Goal: Task Accomplishment & Management: Manage account settings

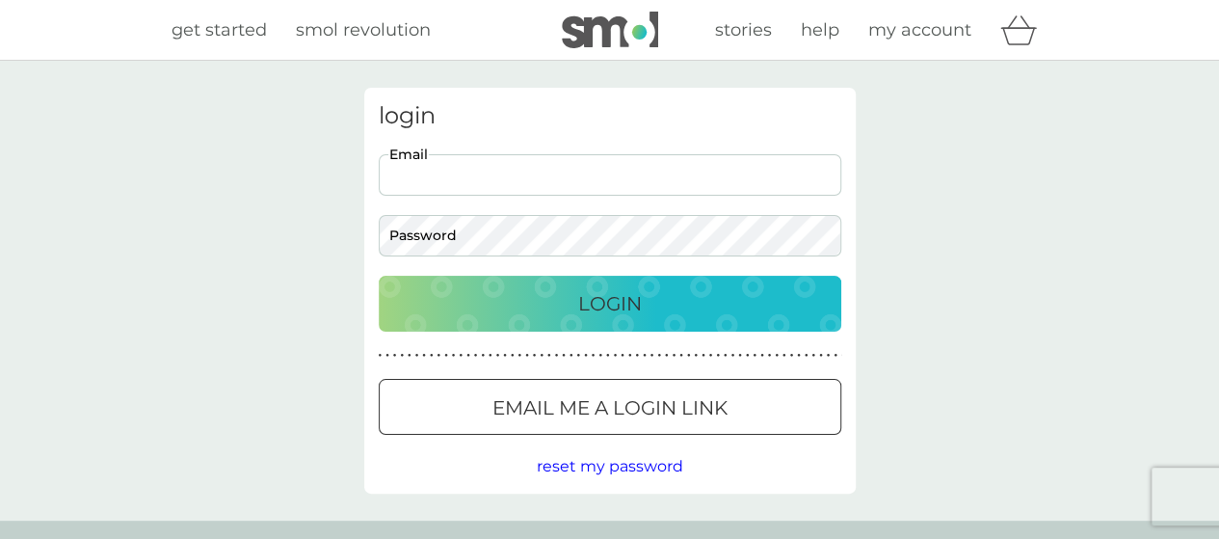
click at [533, 184] on input "Email" at bounding box center [610, 174] width 463 height 41
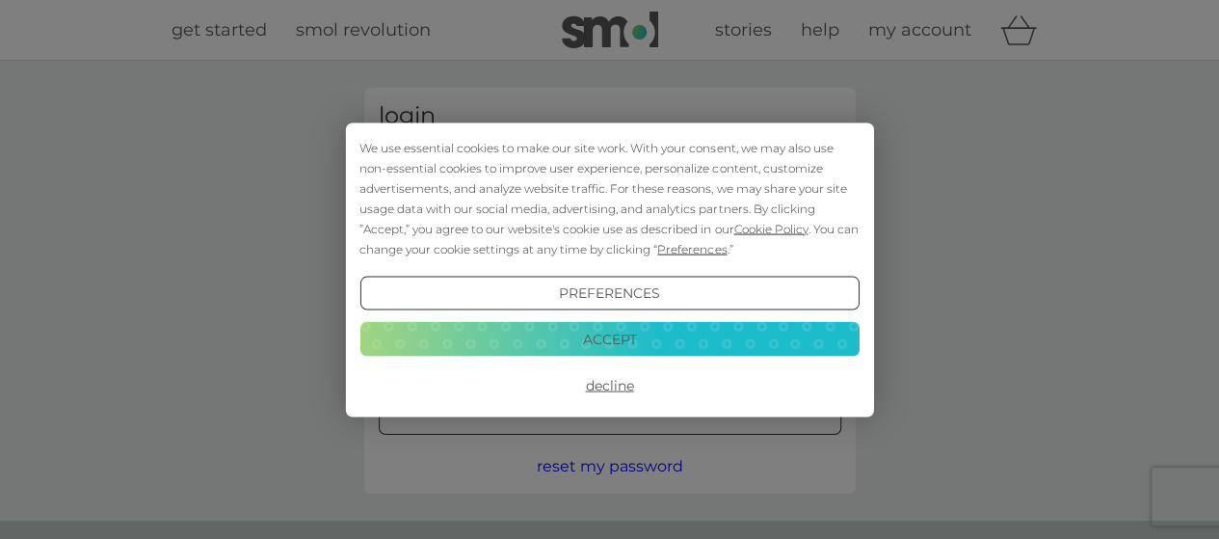
click at [379, 276] on button "Login" at bounding box center [610, 304] width 463 height 56
click at [612, 349] on button "Accept" at bounding box center [609, 339] width 499 height 35
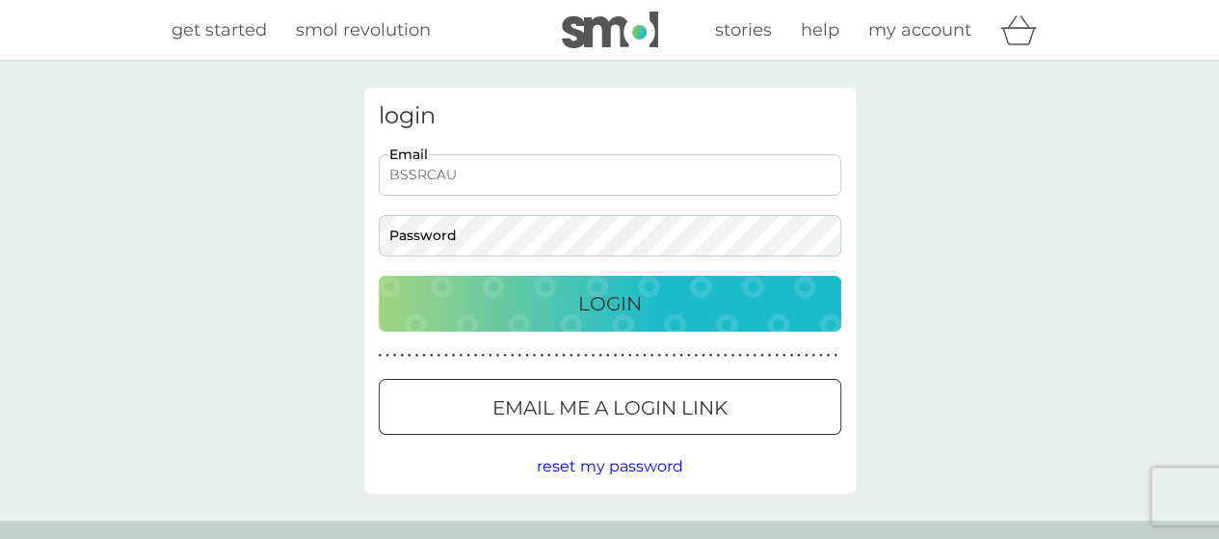
click at [501, 186] on input "BSSRCAU" at bounding box center [610, 174] width 463 height 41
type input "BSSRCAUK@GMAIL.COM"
click at [379, 276] on button "Login" at bounding box center [610, 304] width 463 height 56
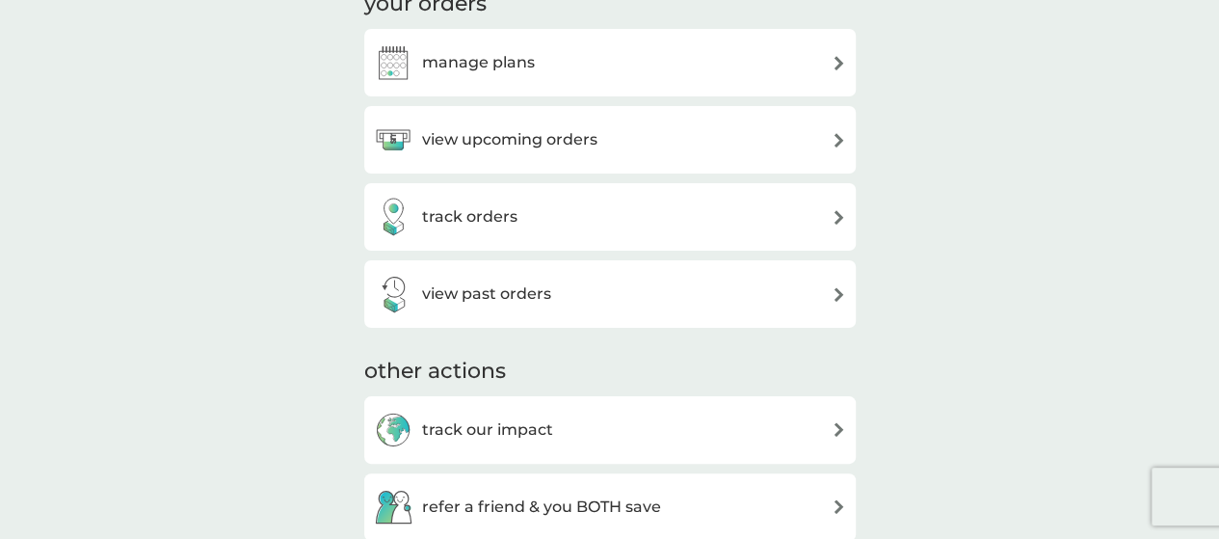
scroll to position [316, 0]
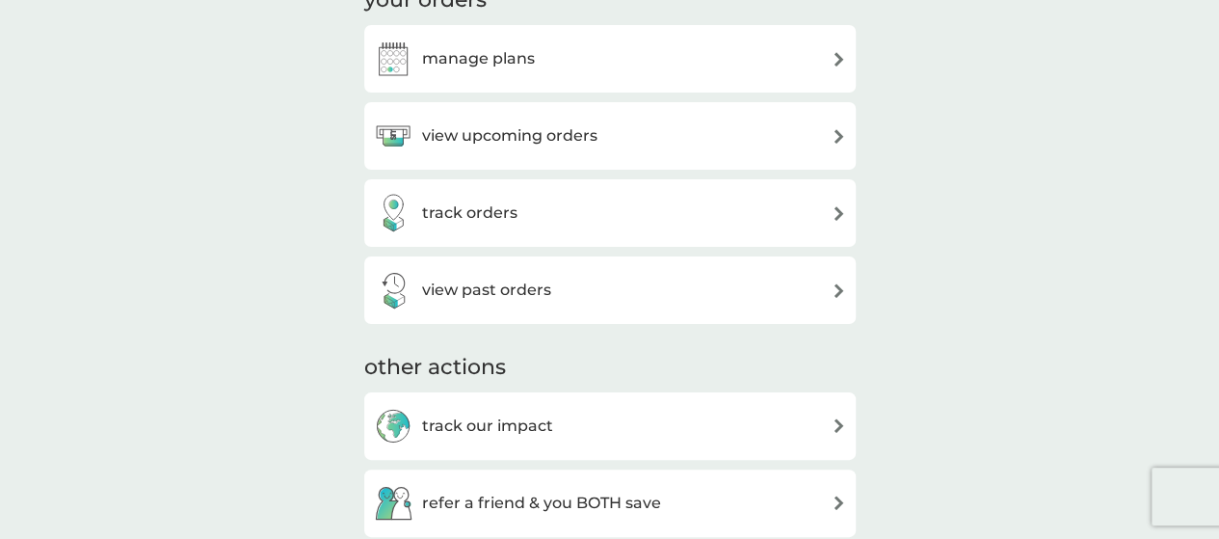
click at [559, 318] on div "view past orders" at bounding box center [610, 289] width 492 height 67
click at [522, 281] on h3 "view past orders" at bounding box center [486, 290] width 129 height 25
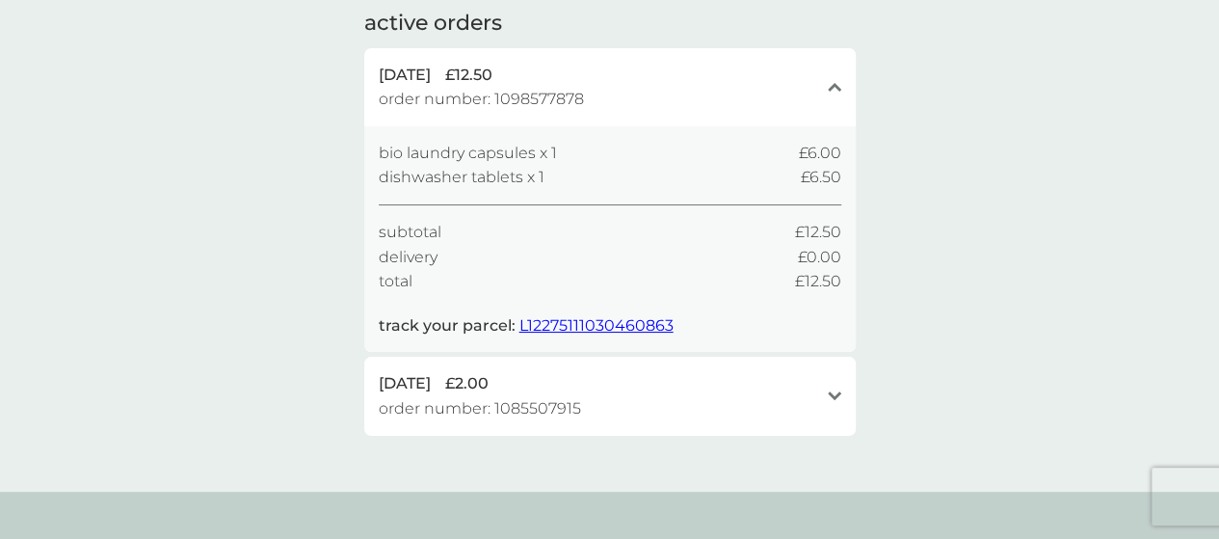
scroll to position [142, 0]
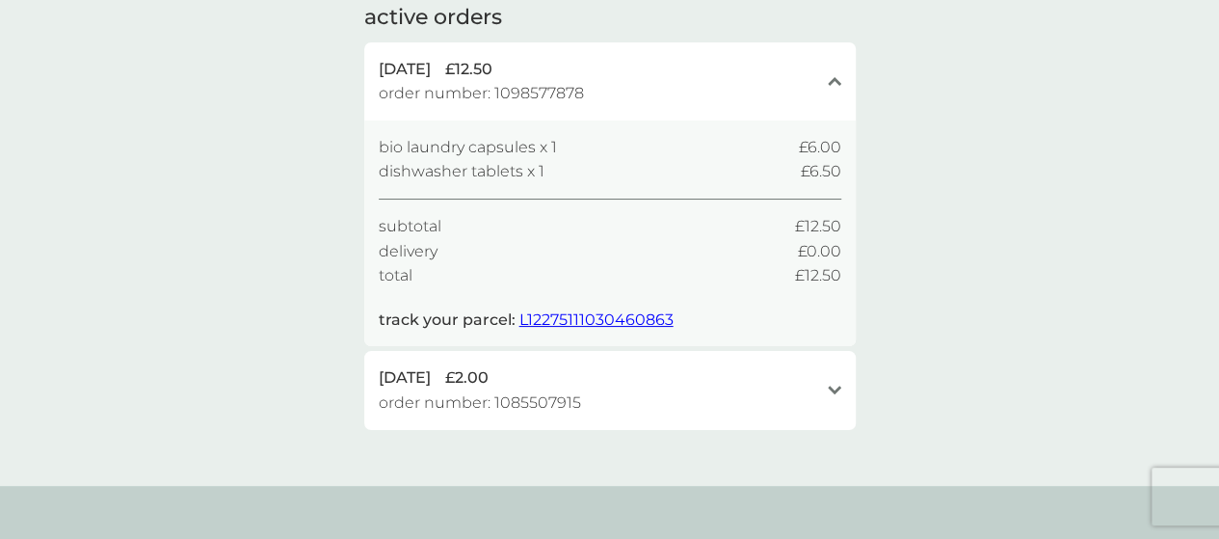
click at [763, 382] on div "[DATE] £2.00" at bounding box center [599, 377] width 440 height 25
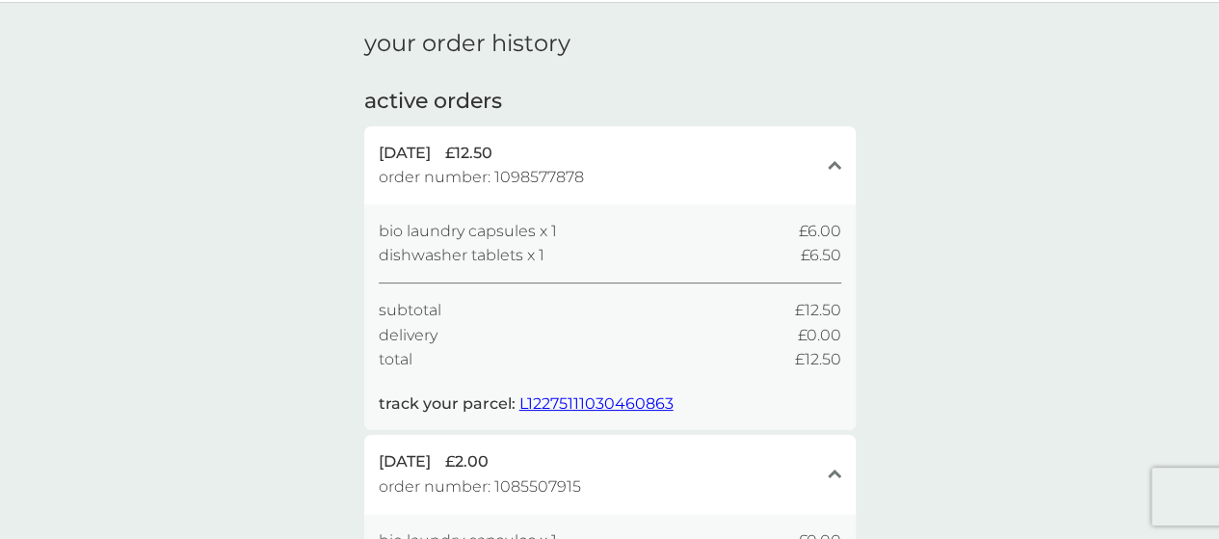
scroll to position [0, 0]
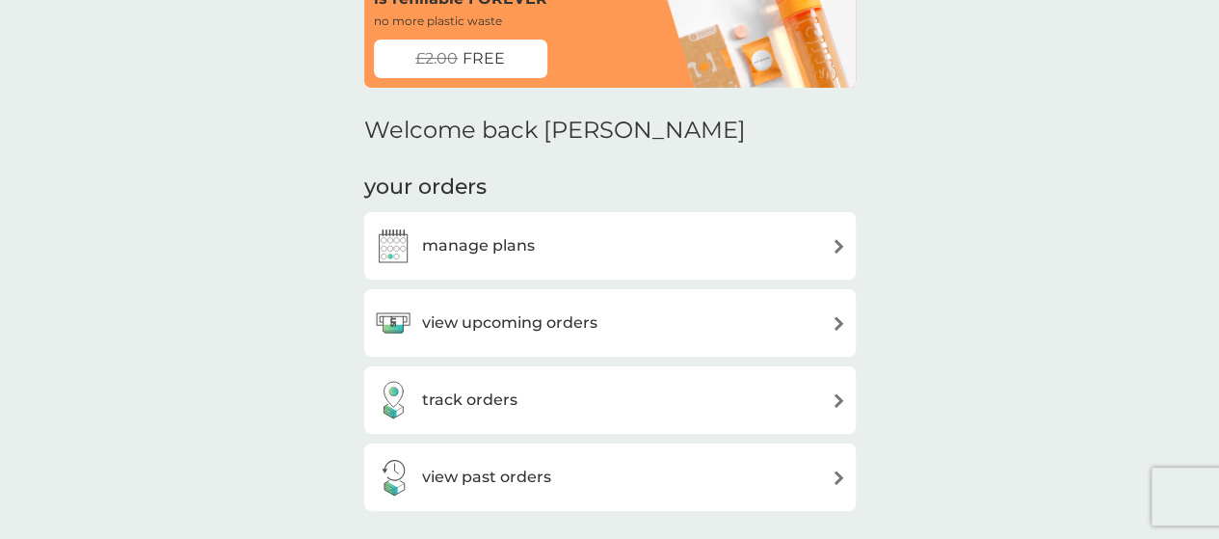
scroll to position [131, 0]
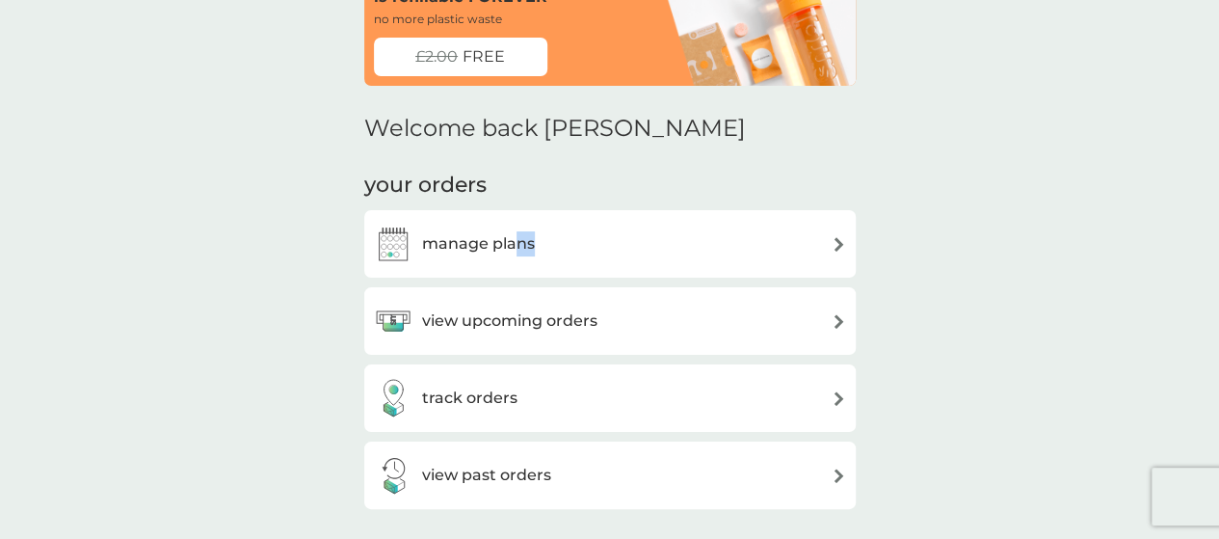
drag, startPoint x: 517, startPoint y: 222, endPoint x: 536, endPoint y: 246, distance: 30.9
click at [536, 246] on div "manage plans" at bounding box center [610, 243] width 492 height 67
click at [536, 246] on div "manage plans" at bounding box center [610, 244] width 472 height 39
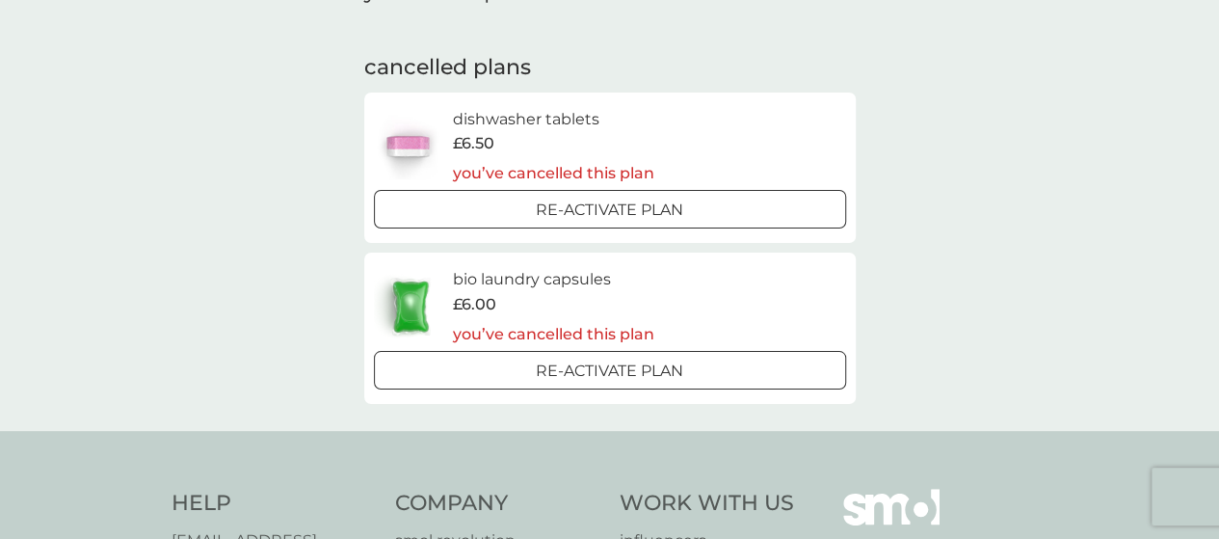
scroll to position [112, 0]
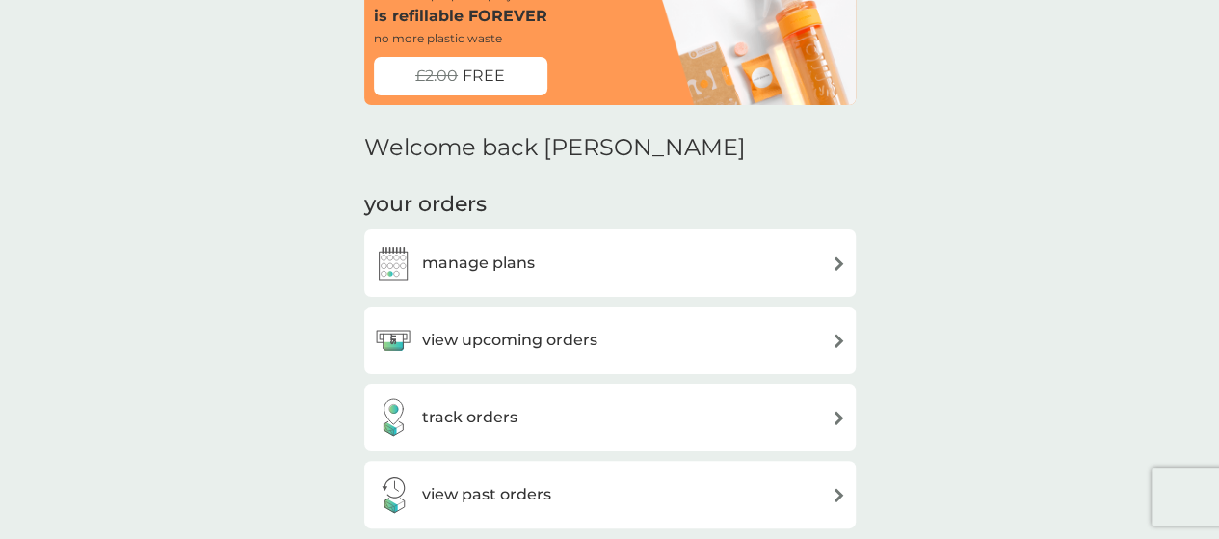
scroll to position [131, 0]
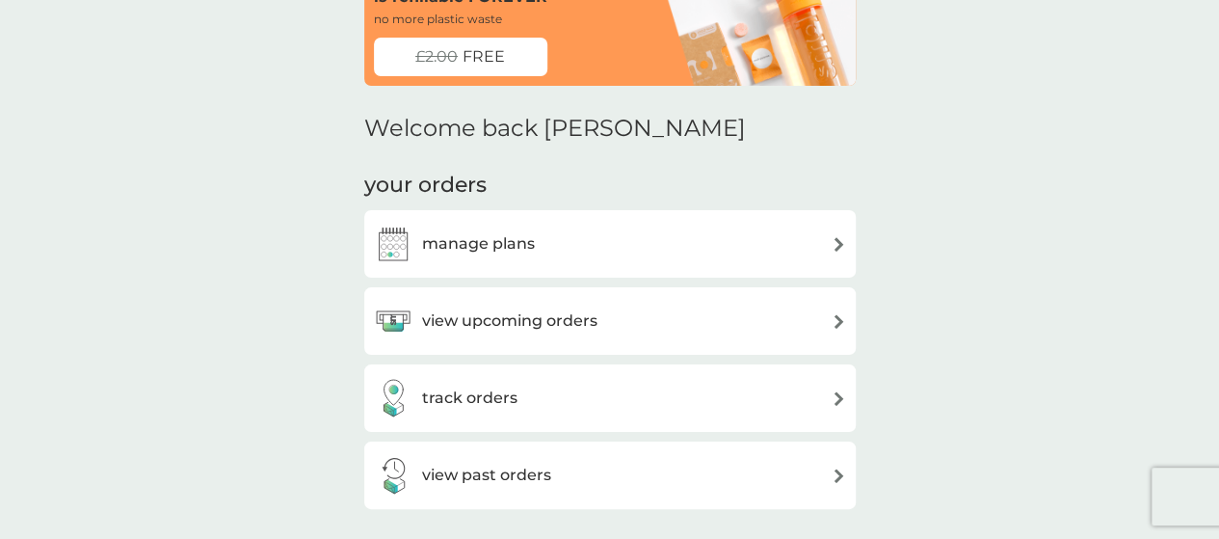
click at [605, 250] on div "manage plans" at bounding box center [610, 244] width 472 height 39
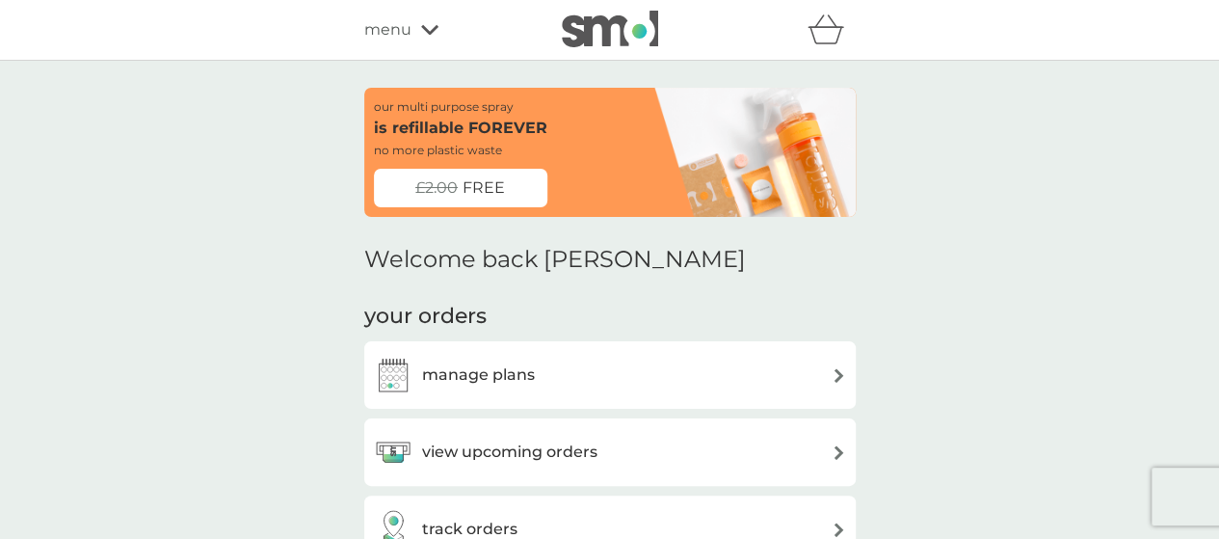
scroll to position [131, 0]
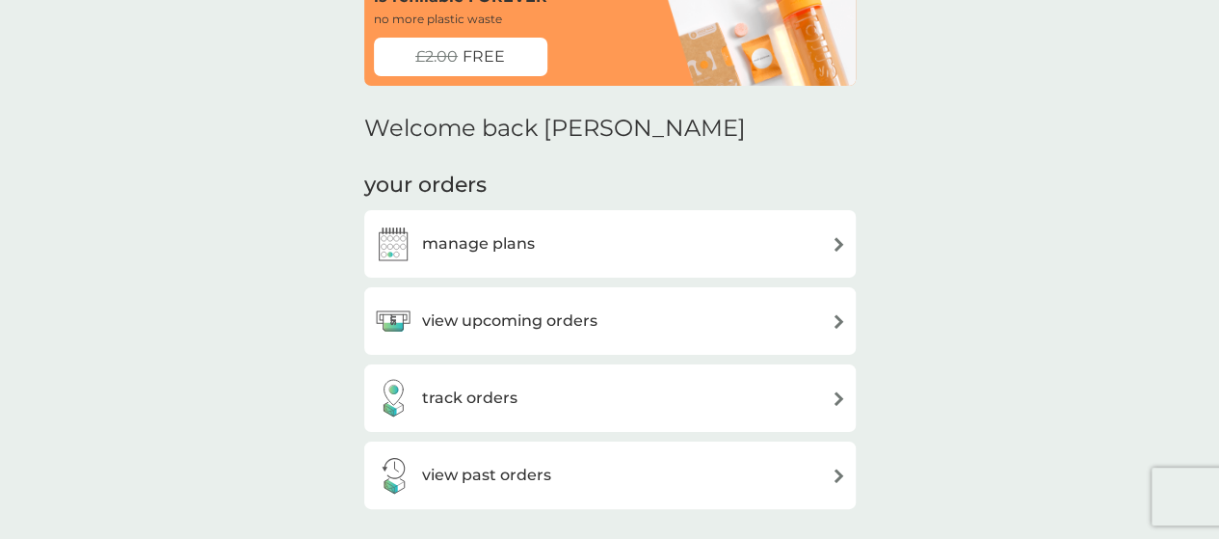
click at [532, 319] on h3 "view upcoming orders" at bounding box center [509, 320] width 175 height 25
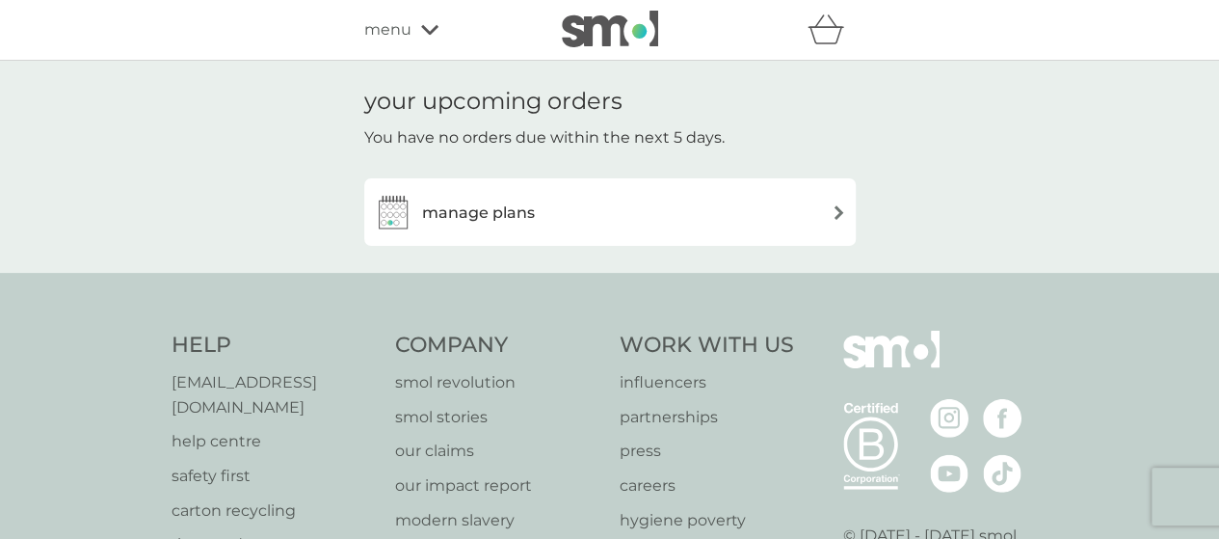
scroll to position [22, 0]
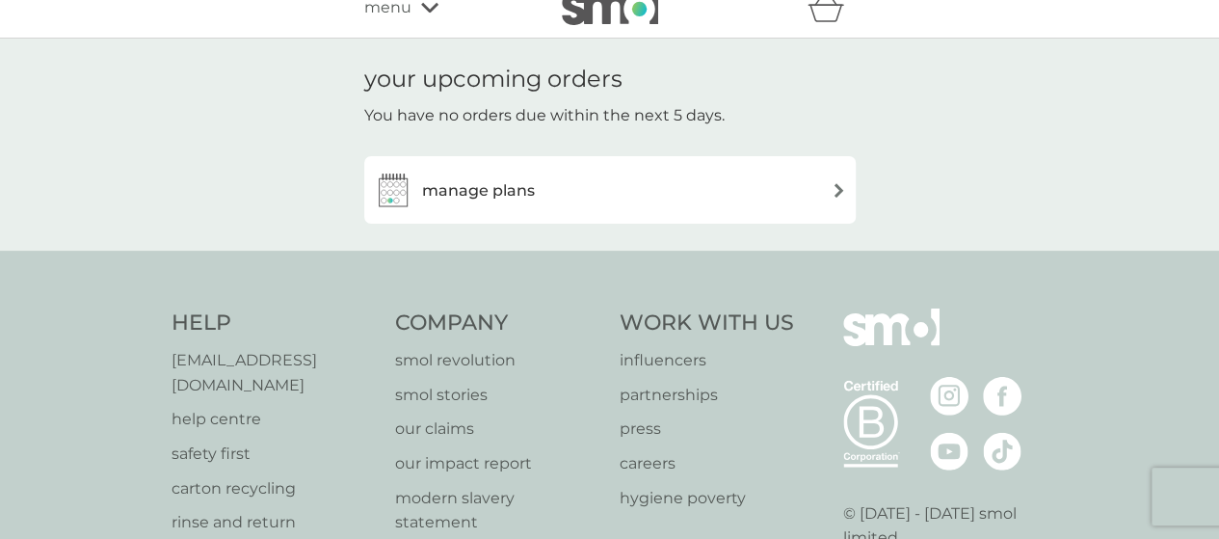
click at [548, 209] on div "manage plans" at bounding box center [610, 190] width 472 height 39
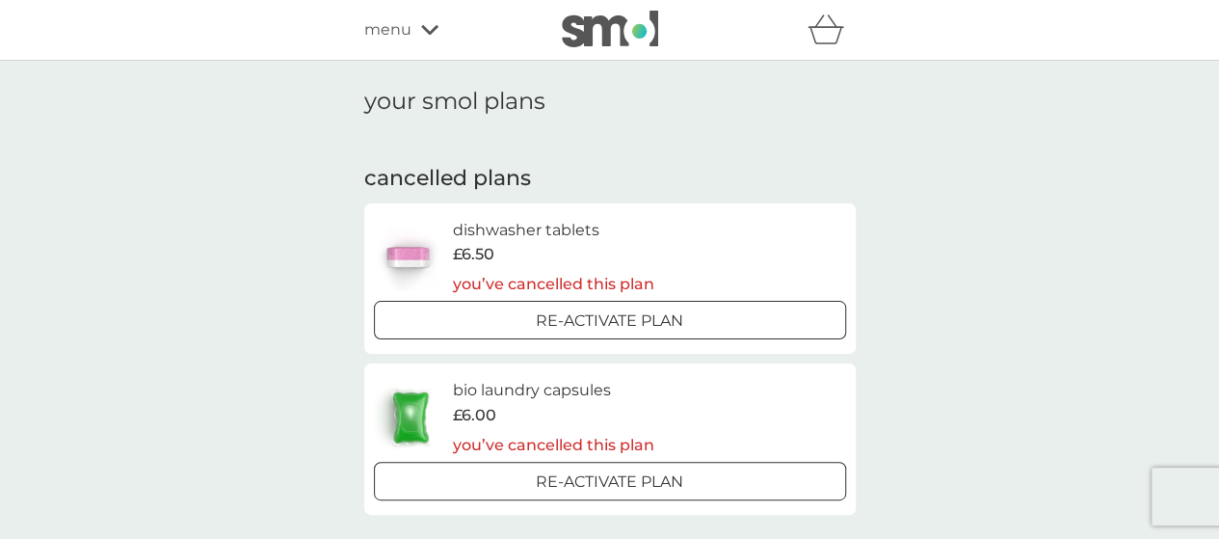
click at [510, 190] on h2 "cancelled plans" at bounding box center [610, 179] width 492 height 30
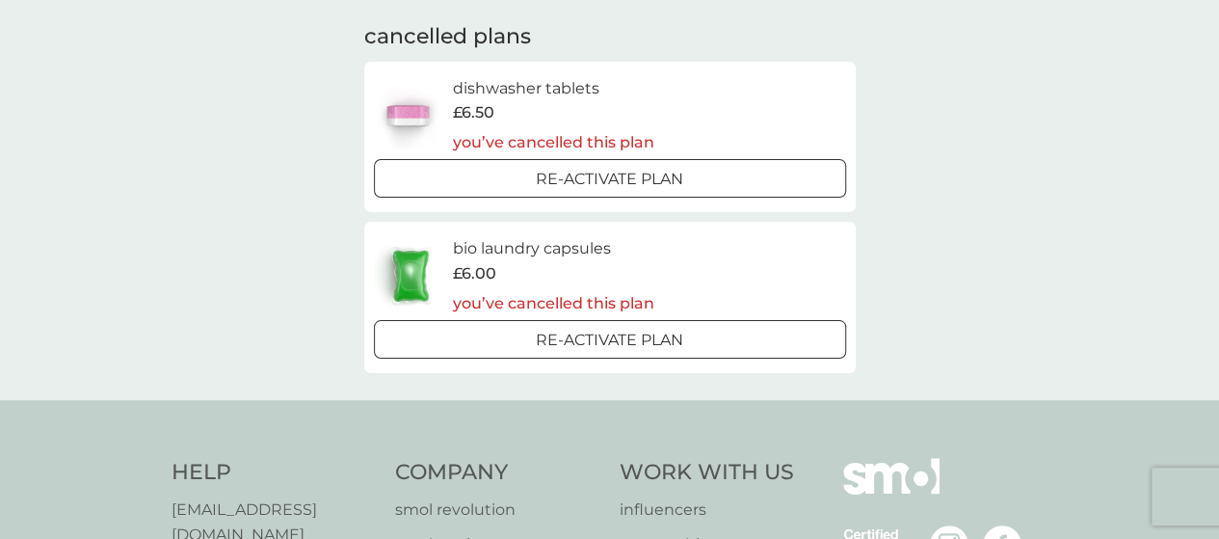
scroll to position [143, 0]
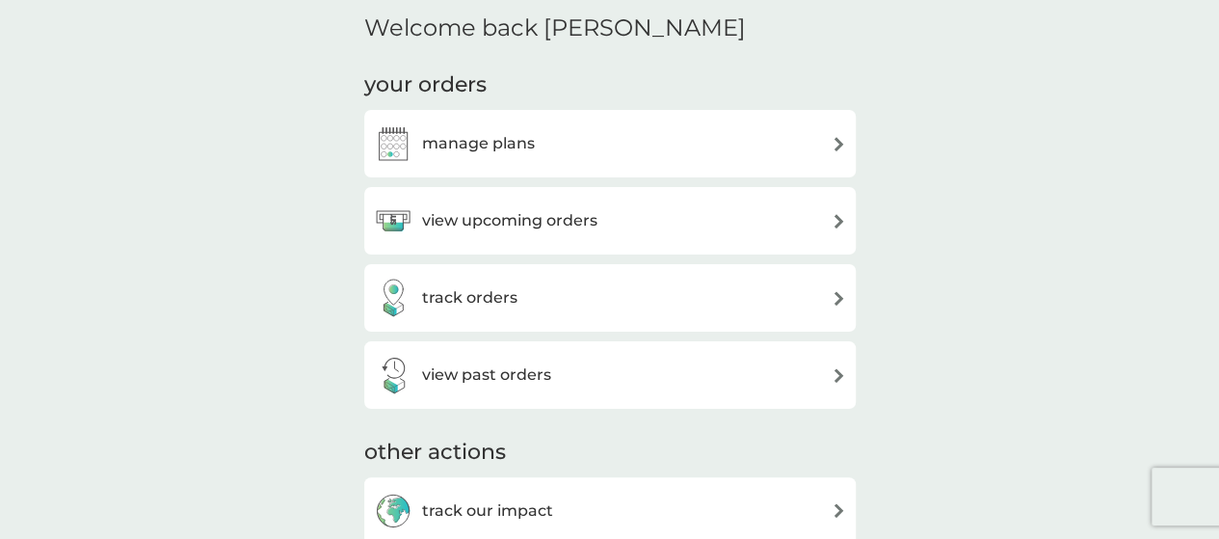
scroll to position [239, 0]
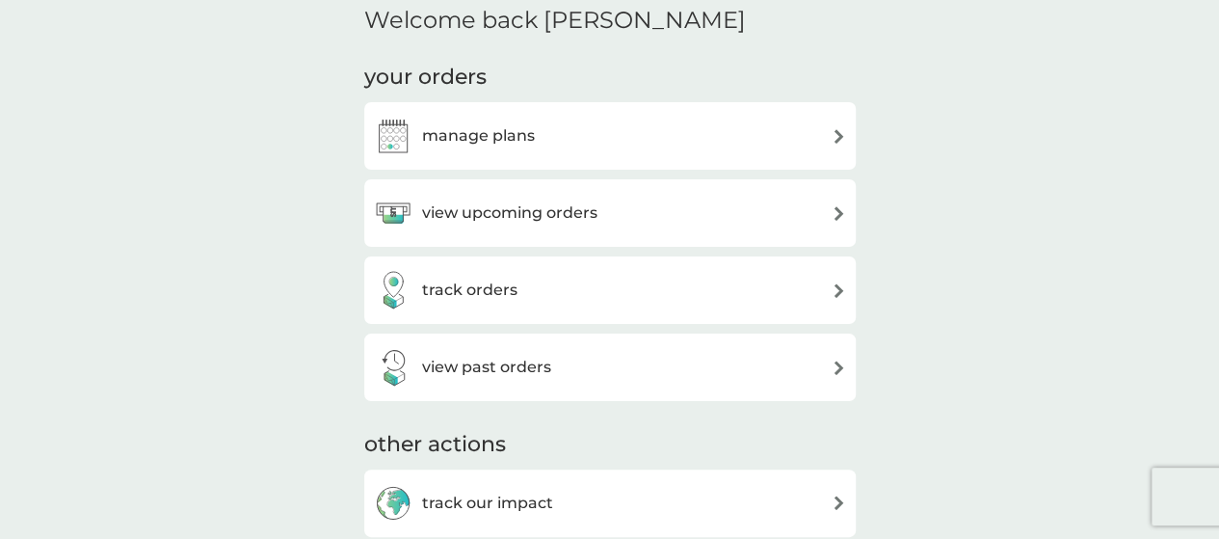
click at [578, 363] on div "view past orders" at bounding box center [610, 367] width 472 height 39
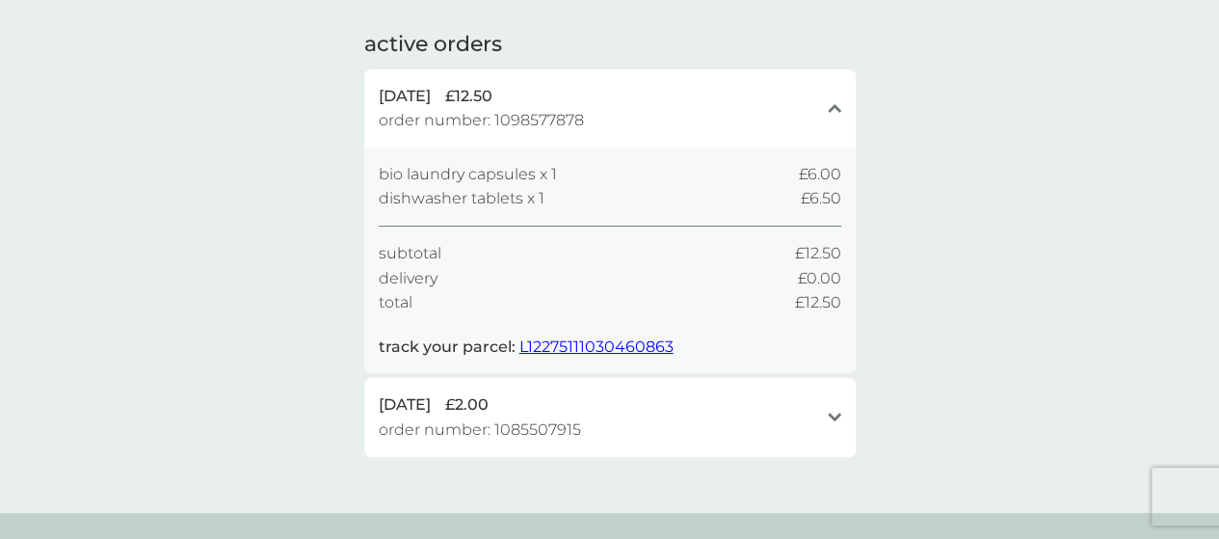
scroll to position [113, 0]
click at [528, 111] on span "order number: 1098577878" at bounding box center [481, 122] width 205 height 25
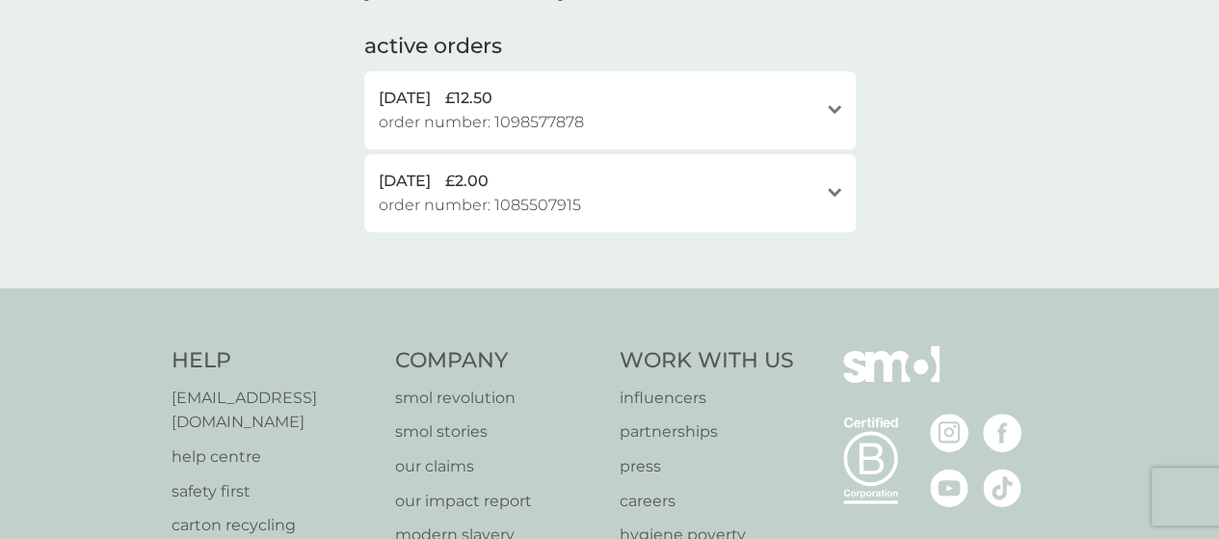
click at [551, 119] on span "order number: 1098577878" at bounding box center [481, 122] width 205 height 25
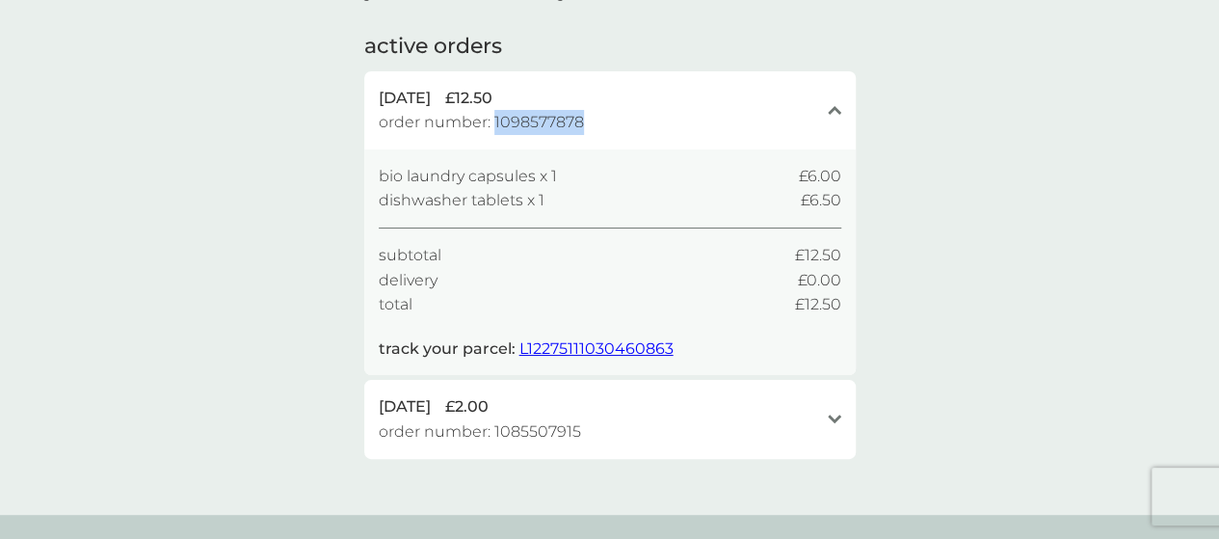
click at [551, 119] on span "order number: 1098577878" at bounding box center [481, 122] width 205 height 25
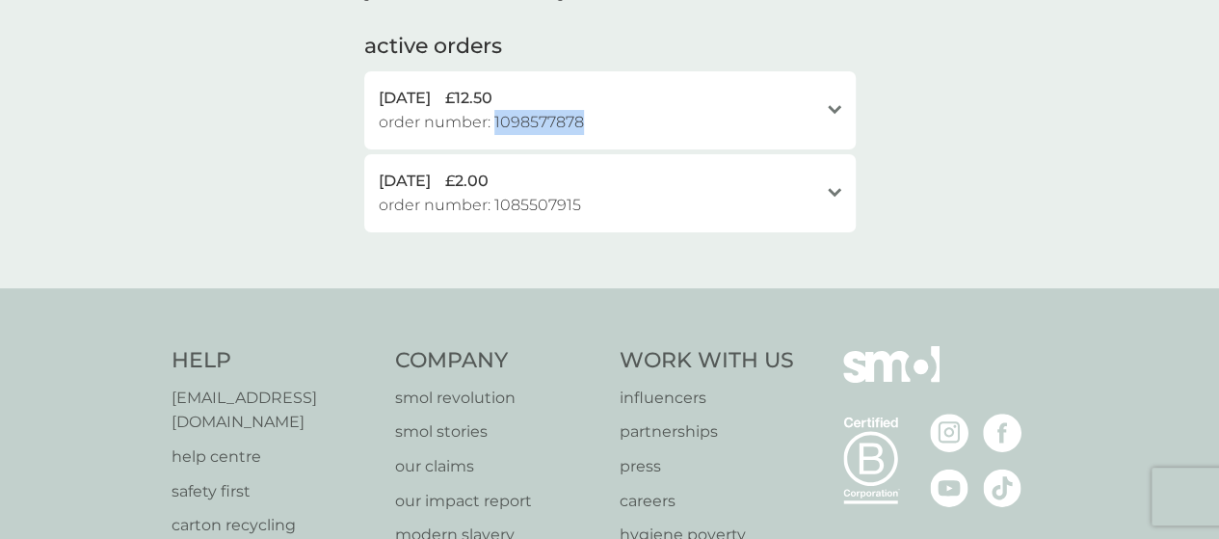
copy span "1098577878"
